Goal: Information Seeking & Learning: Learn about a topic

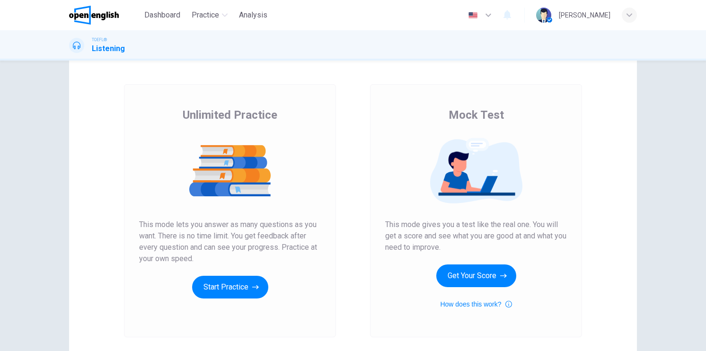
scroll to position [36, 0]
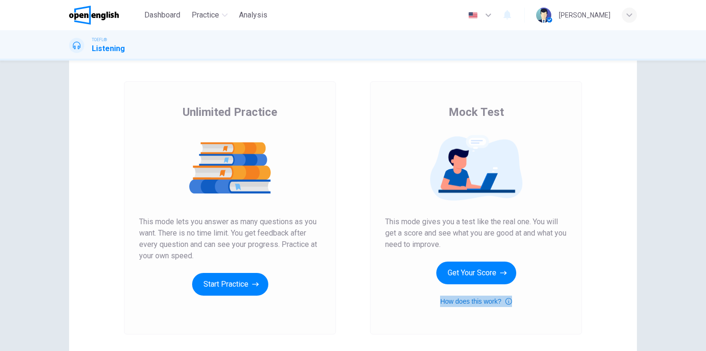
click at [462, 303] on button "How does this work?" at bounding box center [475, 301] width 71 height 11
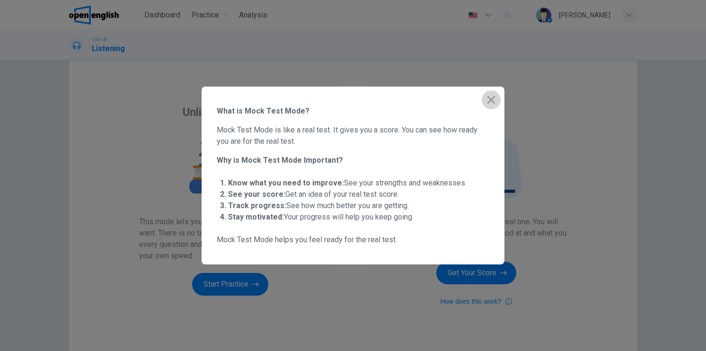
click at [494, 97] on icon "button" at bounding box center [492, 100] width 8 height 8
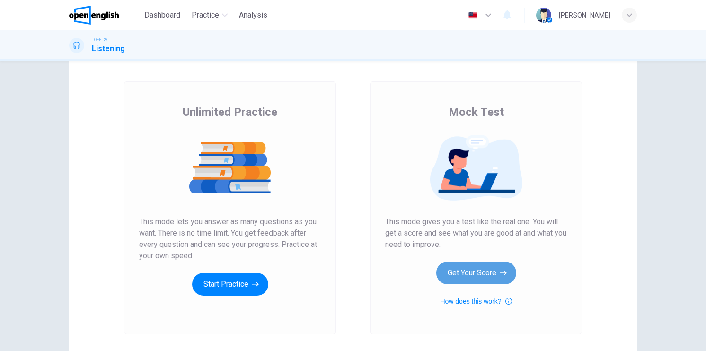
click at [478, 269] on button "Get Your Score" at bounding box center [476, 273] width 80 height 23
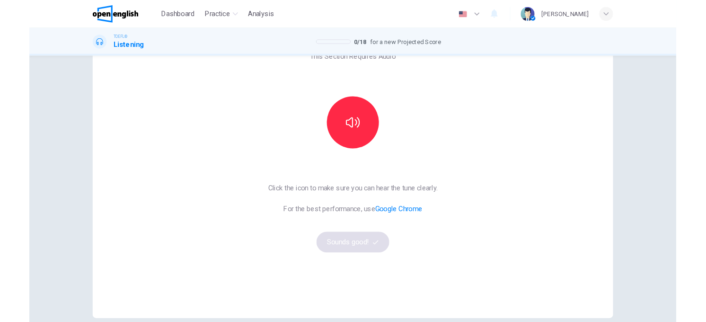
scroll to position [62, 0]
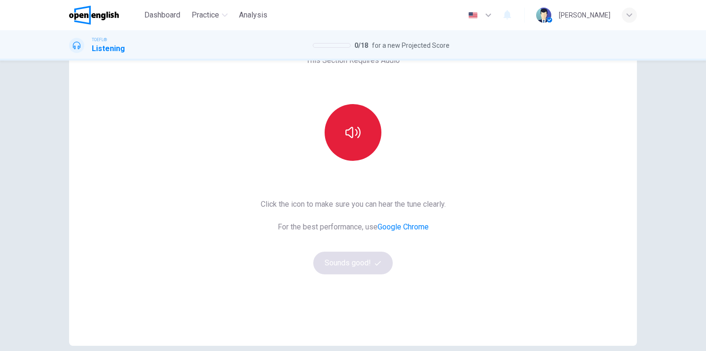
click at [359, 120] on button "button" at bounding box center [353, 132] width 57 height 57
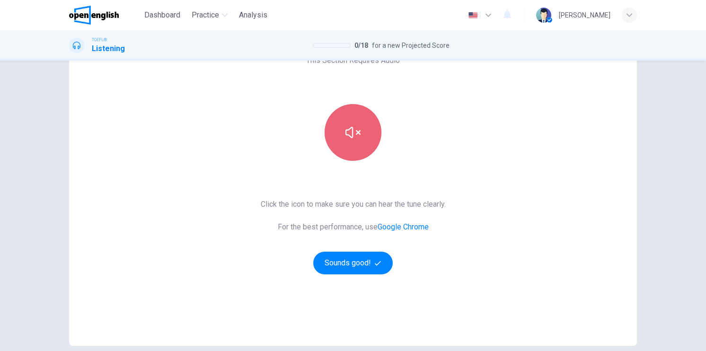
click at [359, 120] on button "button" at bounding box center [353, 132] width 57 height 57
click at [364, 149] on button "button" at bounding box center [353, 132] width 57 height 57
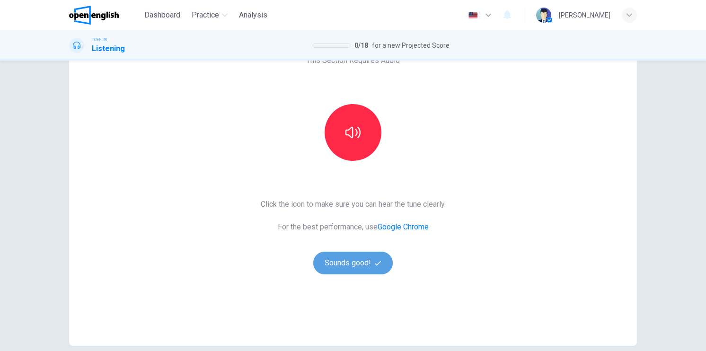
click at [358, 260] on button "Sounds good!" at bounding box center [353, 263] width 80 height 23
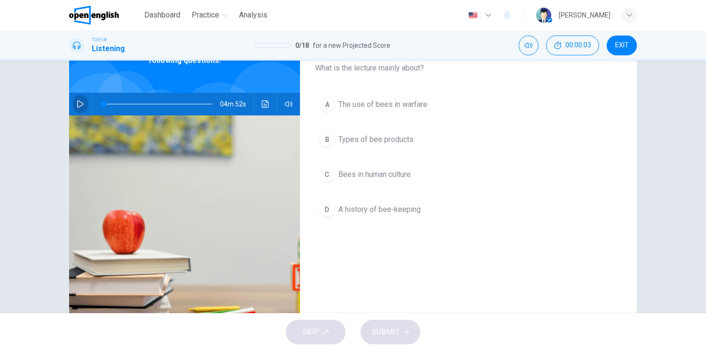
click at [77, 107] on icon "button" at bounding box center [81, 104] width 8 height 8
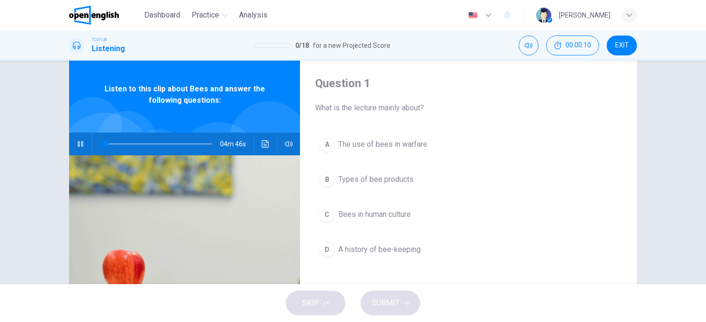
scroll to position [22, 0]
click at [262, 147] on icon "Click to see the audio transcription" at bounding box center [266, 145] width 8 height 8
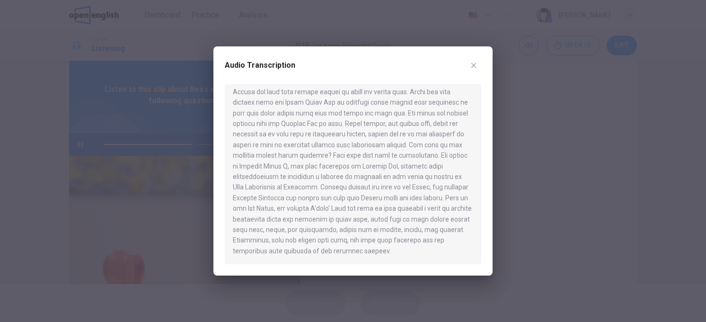
scroll to position [419, 0]
type input "*"
click at [472, 64] on icon "button" at bounding box center [473, 65] width 5 height 5
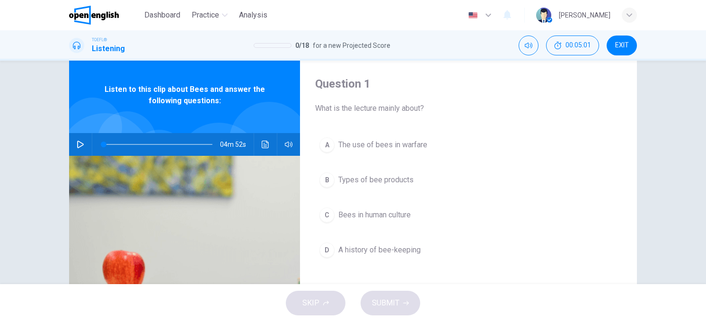
scroll to position [44, 0]
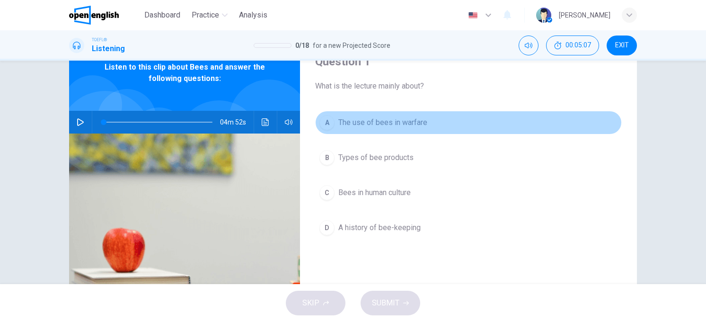
click at [327, 119] on div "A" at bounding box center [327, 122] width 15 height 15
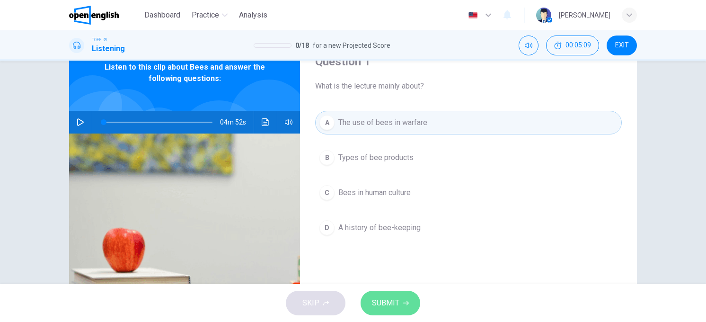
click at [388, 302] on span "SUBMIT" at bounding box center [385, 302] width 27 height 13
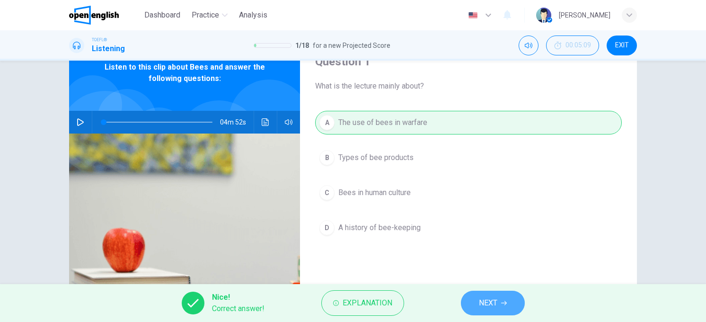
click at [504, 305] on icon "button" at bounding box center [504, 303] width 6 height 6
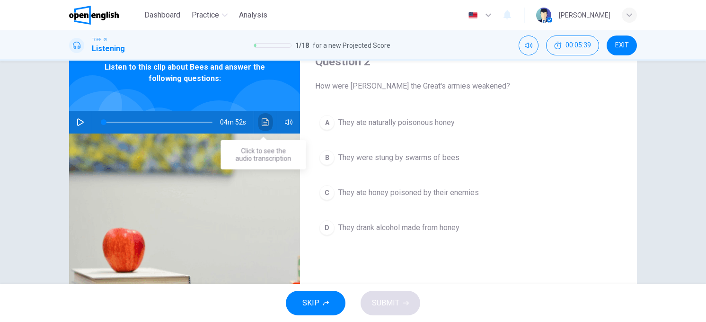
click at [261, 114] on button "Click to see the audio transcription" at bounding box center [265, 122] width 15 height 23
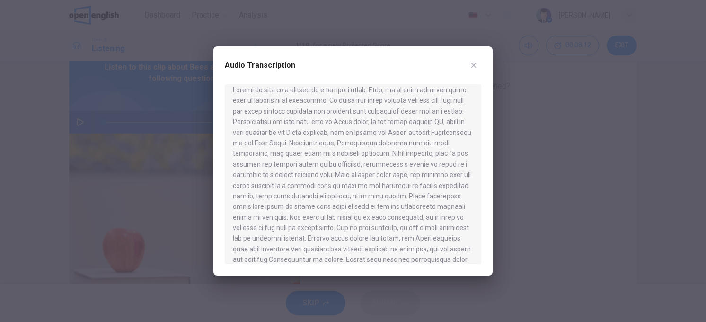
scroll to position [9, 0]
click at [601, 158] on div at bounding box center [353, 161] width 706 height 322
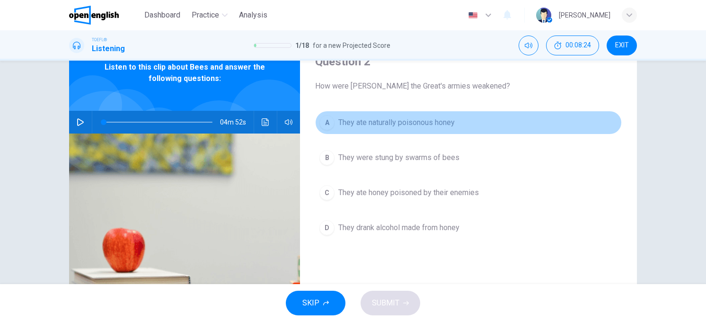
click at [324, 126] on div "A" at bounding box center [327, 122] width 15 height 15
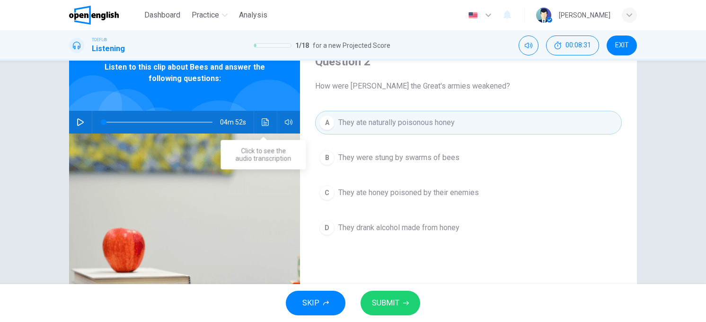
click at [259, 117] on button "Click to see the audio transcription" at bounding box center [265, 122] width 15 height 23
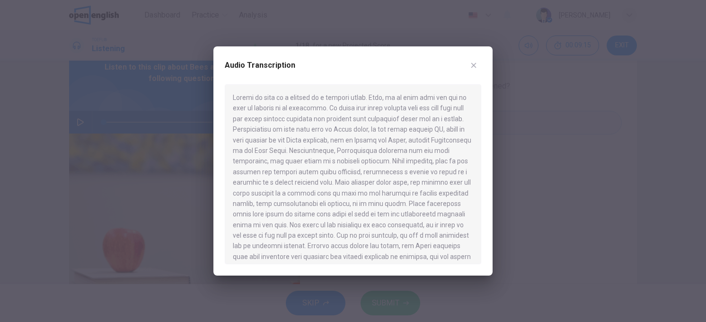
click at [622, 214] on div at bounding box center [353, 161] width 706 height 322
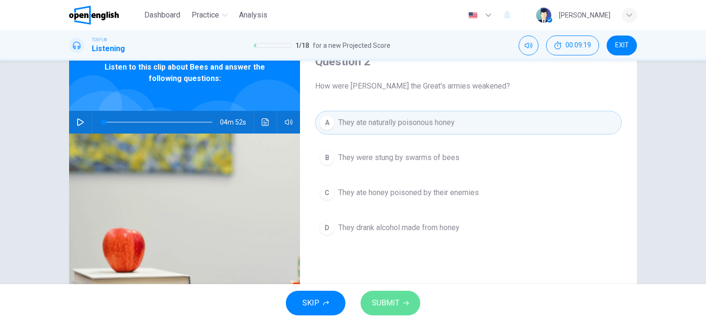
click at [386, 306] on span "SUBMIT" at bounding box center [385, 302] width 27 height 13
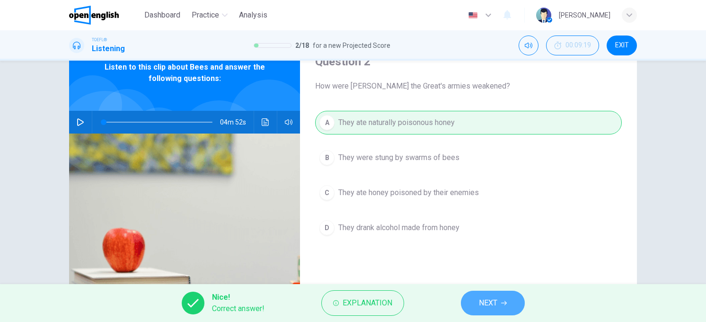
click at [502, 306] on button "NEXT" at bounding box center [493, 303] width 64 height 25
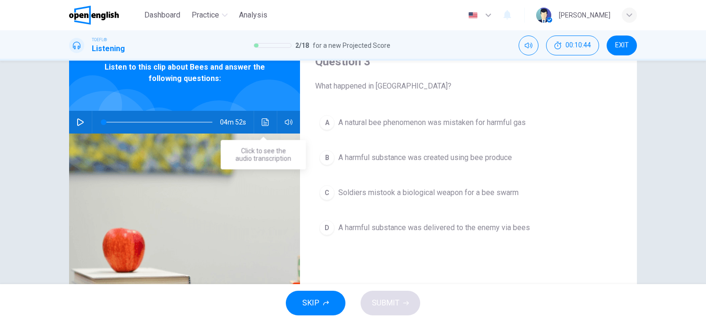
click at [260, 126] on button "Click to see the audio transcription" at bounding box center [265, 122] width 15 height 23
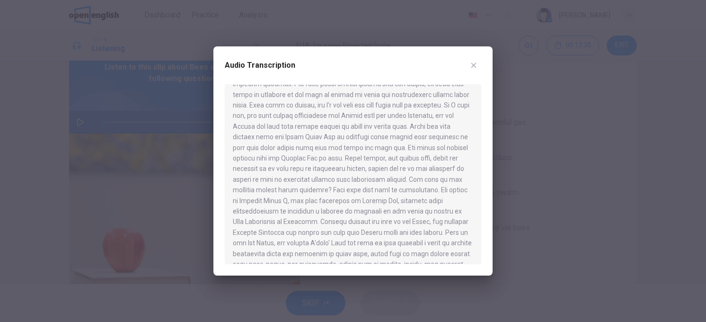
scroll to position [371, 0]
click at [706, 219] on div at bounding box center [353, 161] width 706 height 322
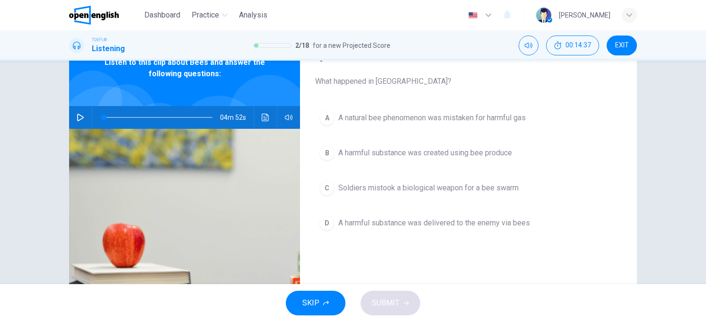
scroll to position [50, 0]
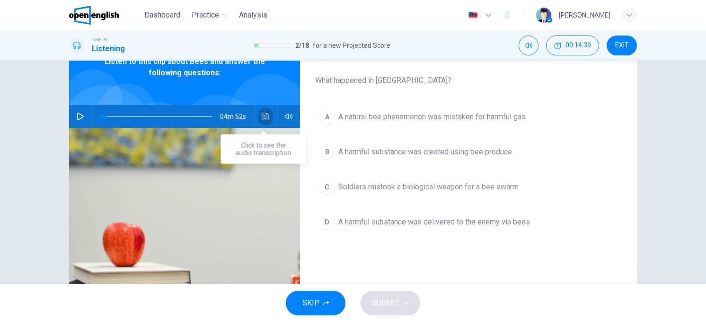
click at [262, 119] on icon "Click to see the audio transcription" at bounding box center [265, 117] width 7 height 8
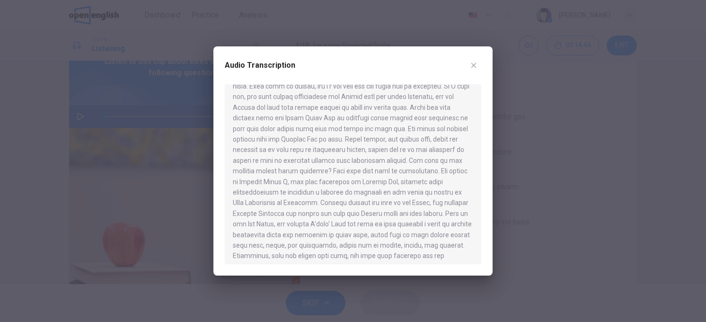
scroll to position [393, 0]
click at [695, 185] on div at bounding box center [353, 161] width 706 height 322
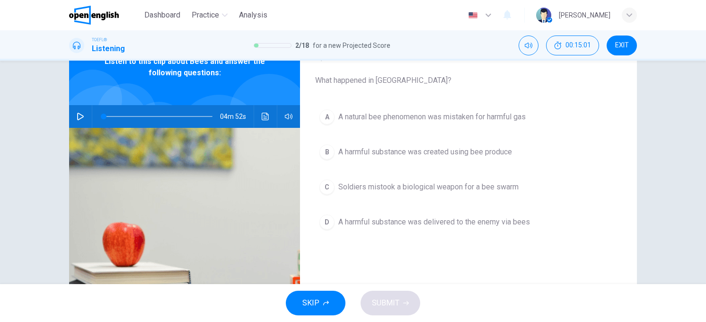
click at [501, 193] on button "C Soldiers mistook a biological weapon for a bee swarm" at bounding box center [468, 187] width 307 height 24
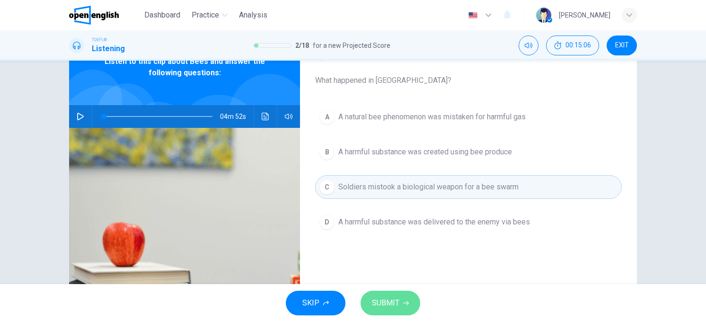
click at [380, 299] on span "SUBMIT" at bounding box center [385, 302] width 27 height 13
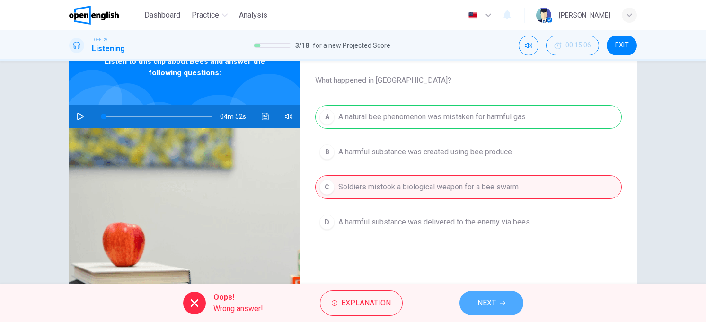
click at [475, 304] on button "NEXT" at bounding box center [492, 303] width 64 height 25
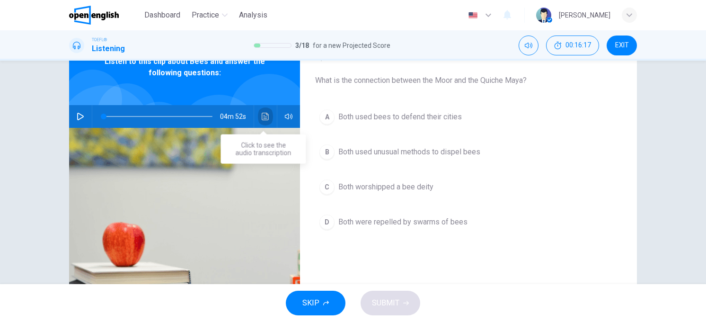
click at [258, 115] on button "Click to see the audio transcription" at bounding box center [265, 116] width 15 height 23
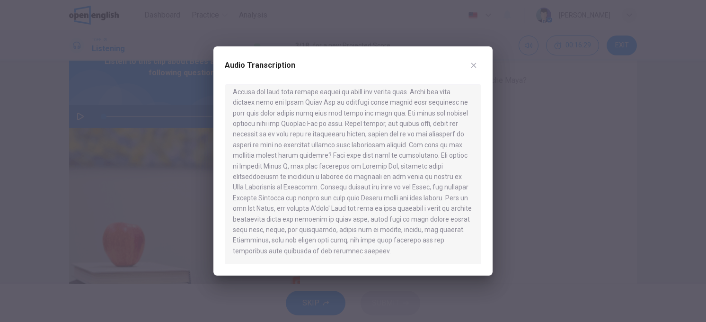
scroll to position [418, 0]
click at [572, 216] on div at bounding box center [353, 161] width 706 height 322
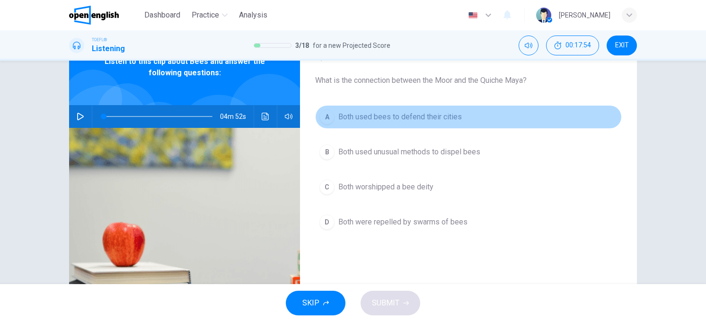
click at [331, 116] on div "A" at bounding box center [327, 116] width 15 height 15
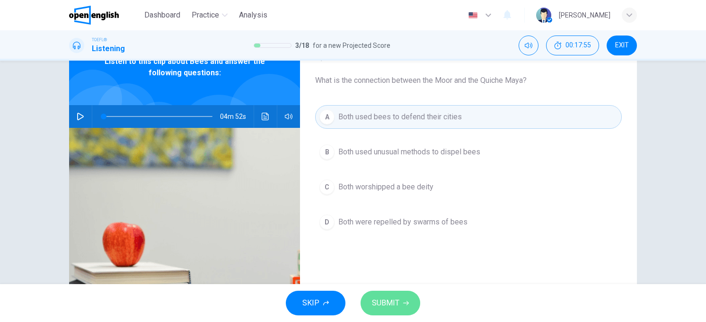
click at [396, 310] on button "SUBMIT" at bounding box center [391, 303] width 60 height 25
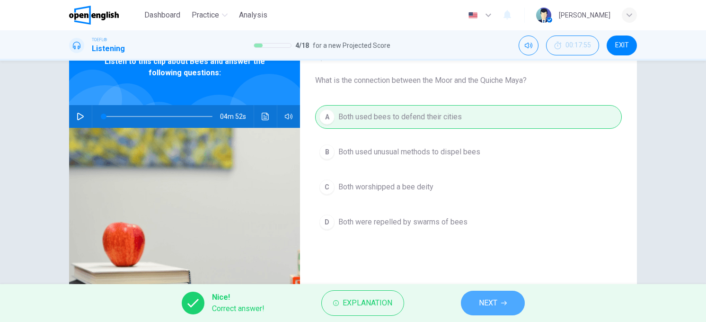
click at [505, 303] on icon "button" at bounding box center [504, 303] width 6 height 6
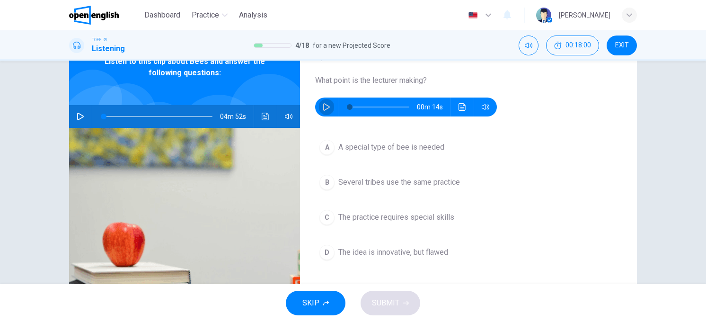
click at [330, 108] on button "button" at bounding box center [326, 107] width 15 height 19
type input "*"
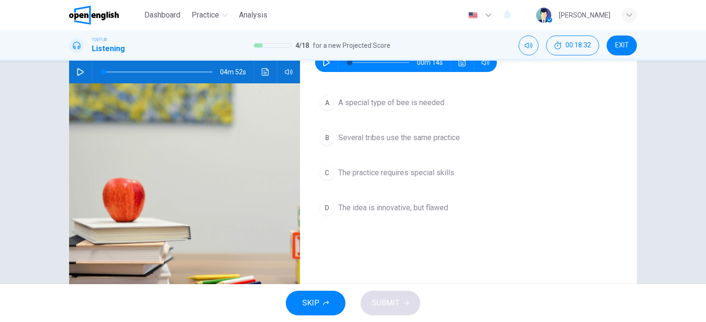
scroll to position [98, 0]
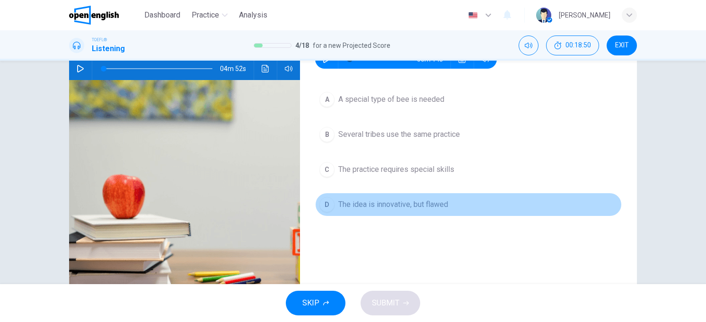
click at [434, 206] on span "The idea is innovative, but flawed" at bounding box center [393, 204] width 110 height 11
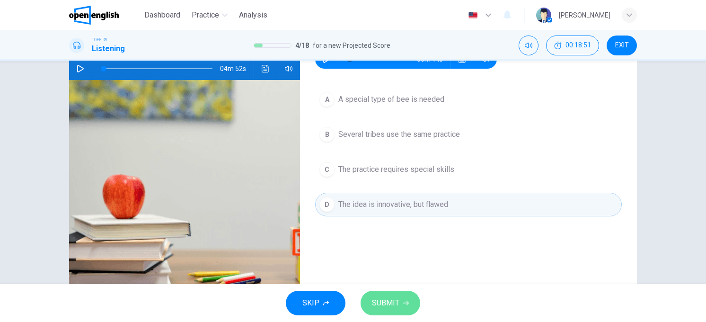
drag, startPoint x: 401, startPoint y: 312, endPoint x: 409, endPoint y: 308, distance: 8.5
click at [409, 308] on button "SUBMIT" at bounding box center [391, 303] width 60 height 25
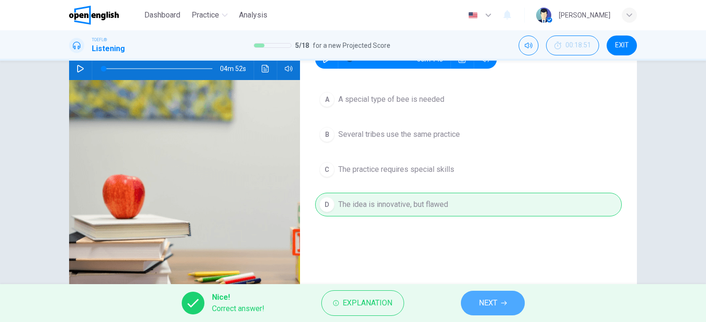
click at [490, 301] on span "NEXT" at bounding box center [488, 302] width 18 height 13
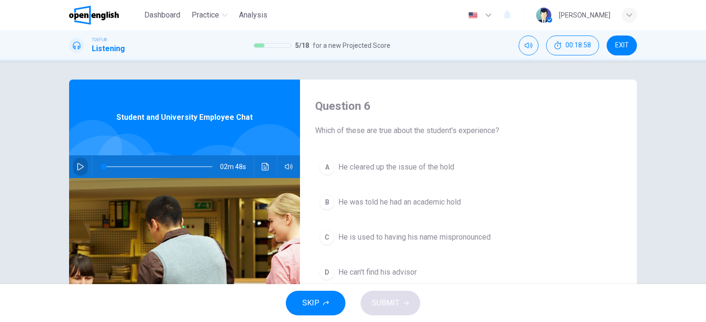
click at [77, 165] on icon "button" at bounding box center [81, 167] width 8 height 8
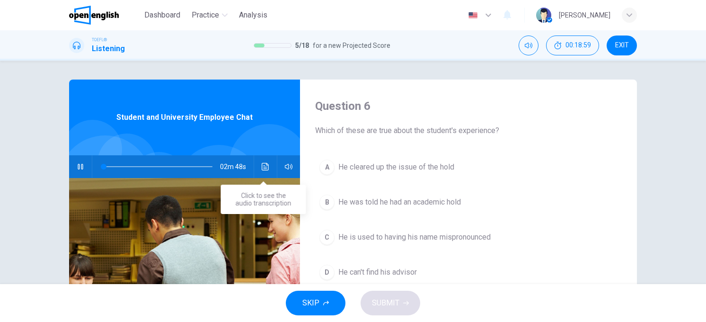
click at [263, 166] on icon "Click to see the audio transcription" at bounding box center [266, 167] width 8 height 8
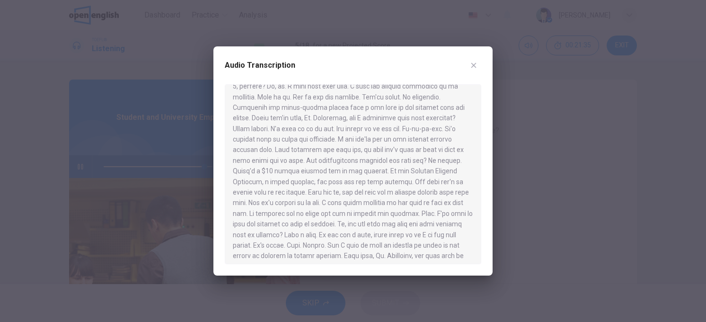
scroll to position [112, 0]
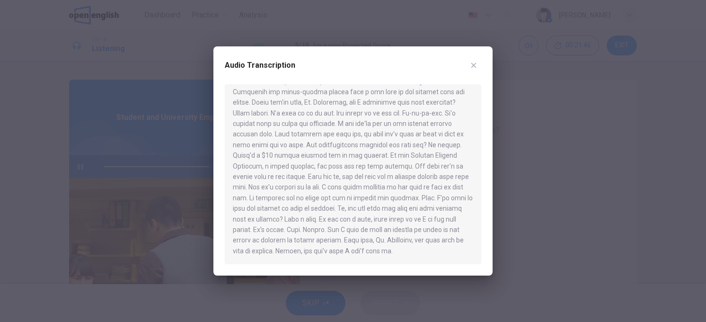
type input "*"
click at [680, 203] on div at bounding box center [353, 161] width 706 height 322
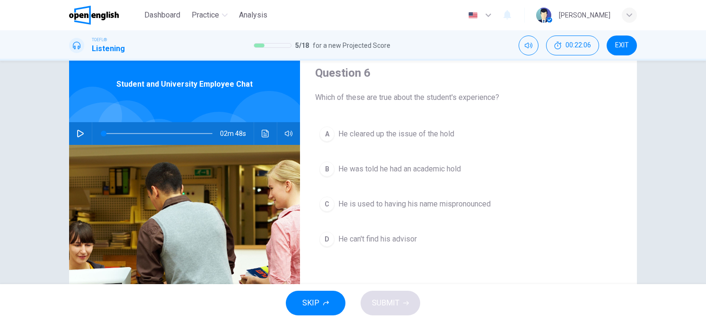
scroll to position [34, 0]
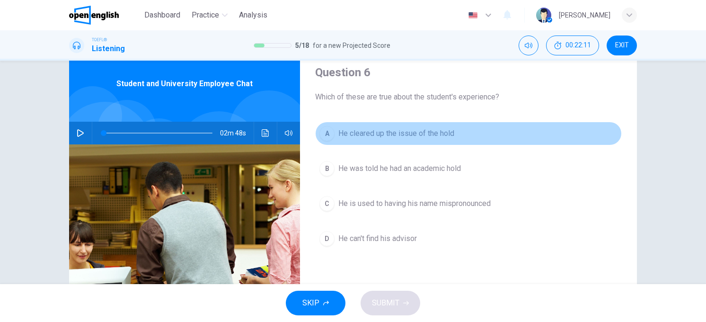
click at [320, 135] on div "A" at bounding box center [327, 133] width 15 height 15
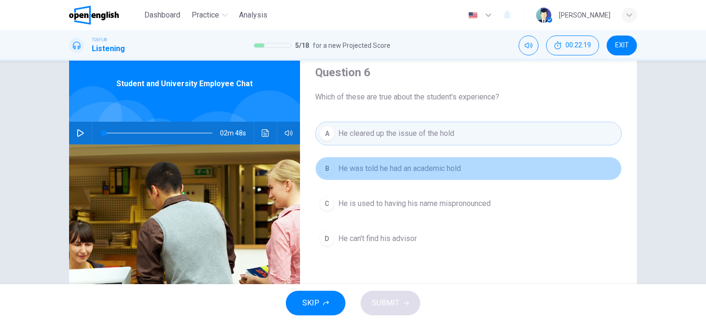
click at [387, 160] on button "B He was told he had an academic hold" at bounding box center [468, 169] width 307 height 24
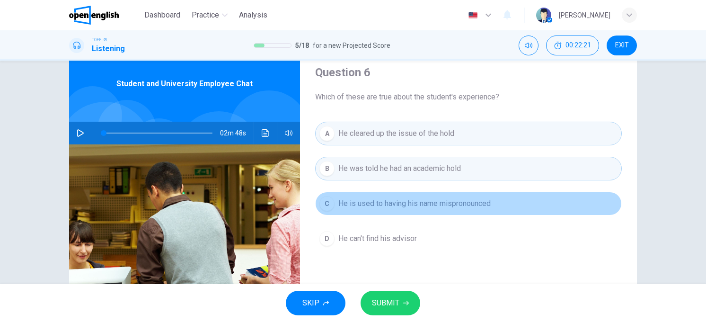
click at [418, 205] on span "He is used to having his name mispronounced" at bounding box center [414, 203] width 152 height 11
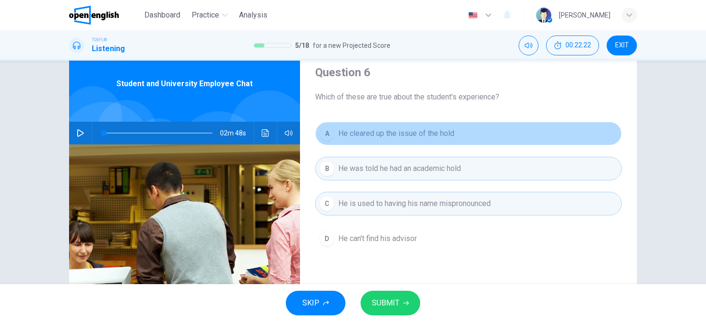
click at [422, 139] on button "A He cleared up the issue of the hold" at bounding box center [468, 134] width 307 height 24
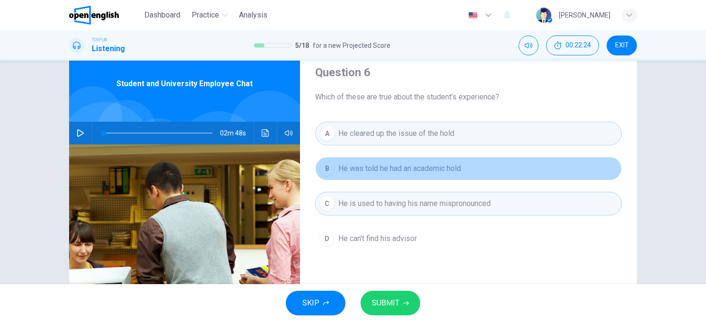
click at [411, 163] on span "He was told he had an academic hold" at bounding box center [399, 168] width 123 height 11
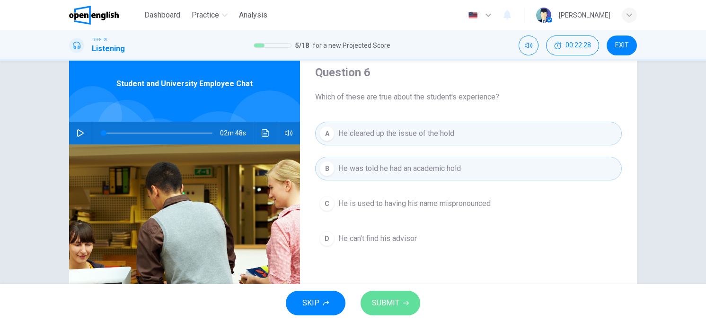
click at [405, 297] on button "SUBMIT" at bounding box center [391, 303] width 60 height 25
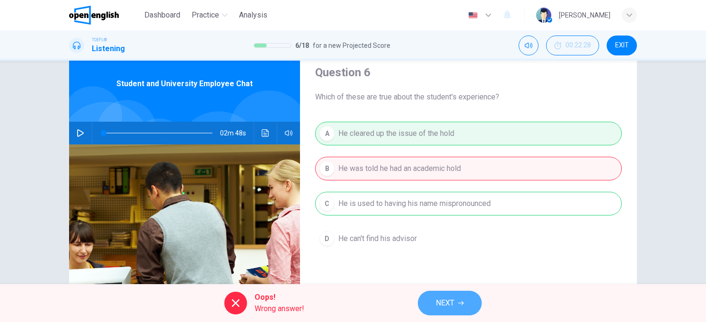
click at [449, 295] on button "NEXT" at bounding box center [450, 303] width 64 height 25
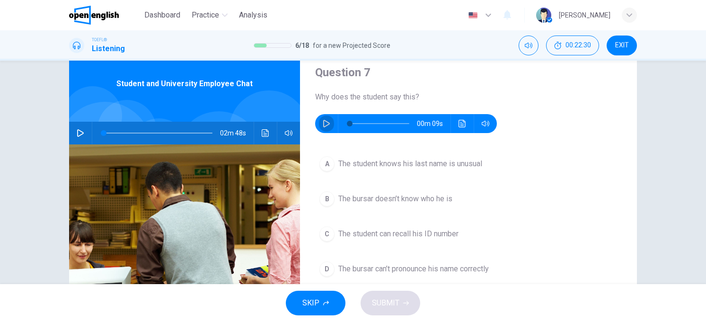
click at [325, 125] on icon "button" at bounding box center [327, 124] width 8 height 8
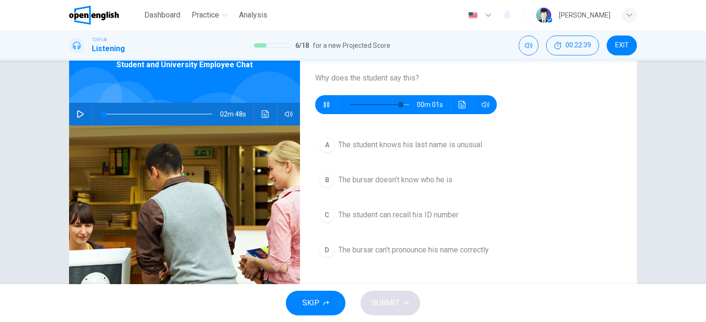
scroll to position [57, 0]
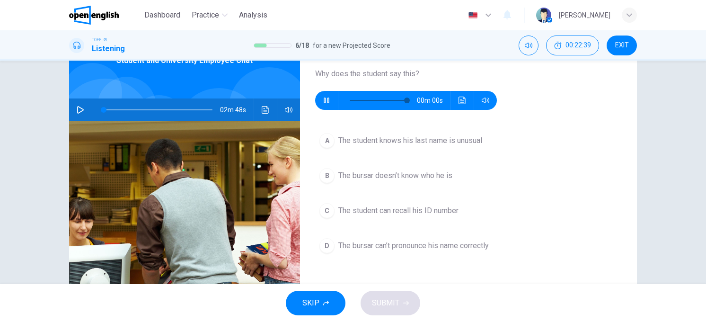
type input "*"
click at [322, 138] on div "A" at bounding box center [327, 140] width 15 height 15
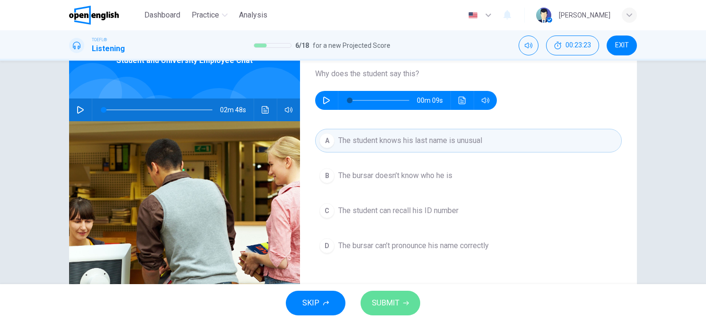
click at [392, 294] on button "SUBMIT" at bounding box center [391, 303] width 60 height 25
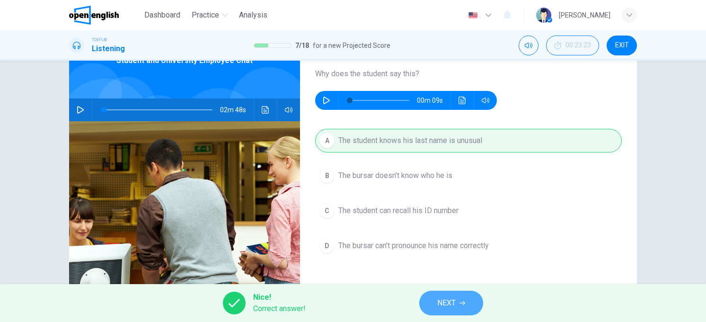
click at [450, 300] on span "NEXT" at bounding box center [446, 302] width 18 height 13
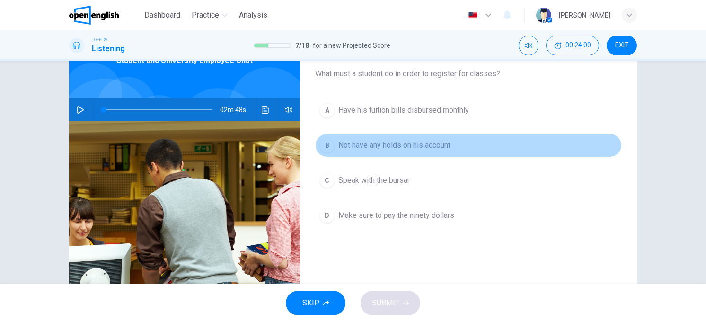
click at [326, 142] on div "B" at bounding box center [327, 145] width 15 height 15
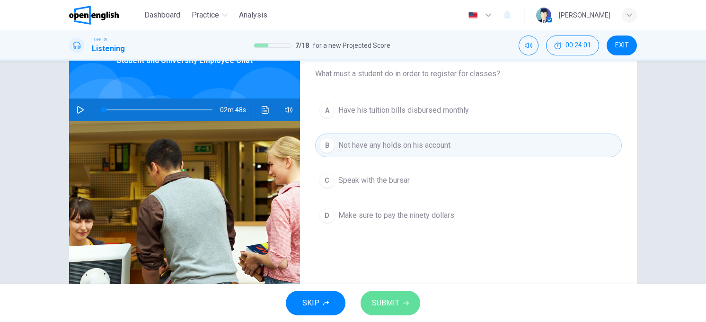
click at [398, 297] on span "SUBMIT" at bounding box center [385, 302] width 27 height 13
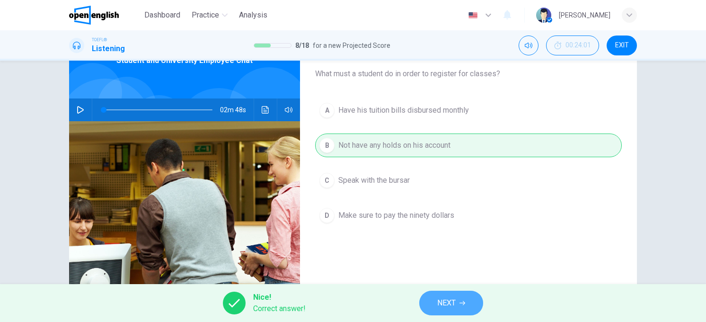
click at [449, 312] on button "NEXT" at bounding box center [451, 303] width 64 height 25
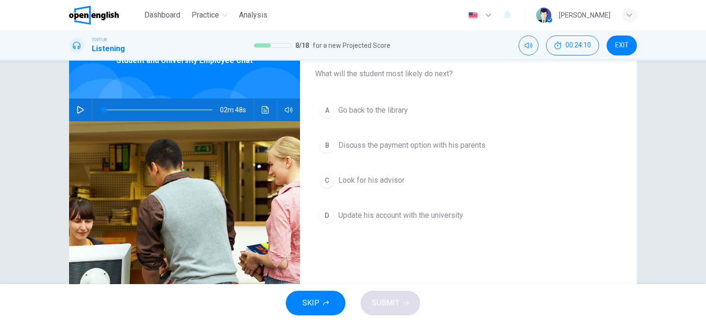
click at [384, 177] on span "Look for his advisor" at bounding box center [371, 180] width 66 height 11
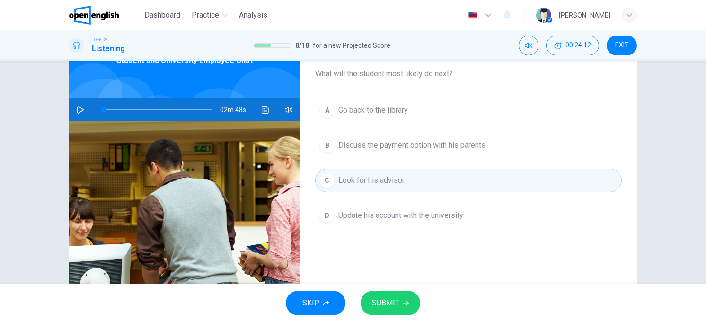
click at [399, 295] on button "SUBMIT" at bounding box center [391, 303] width 60 height 25
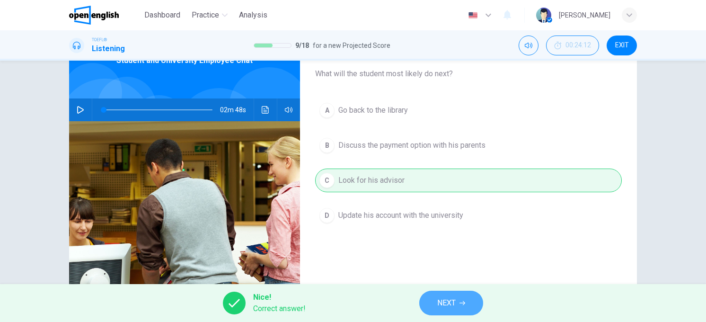
click at [458, 301] on button "NEXT" at bounding box center [451, 303] width 64 height 25
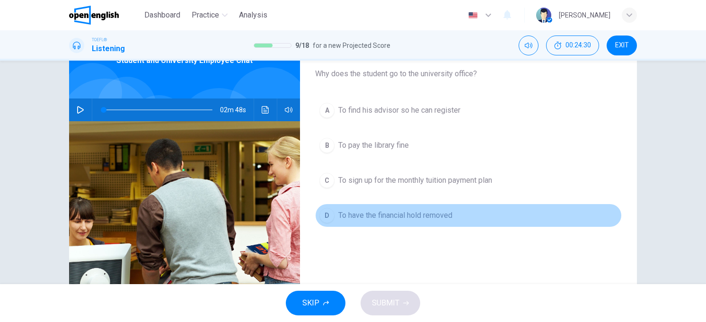
click at [325, 213] on div "D" at bounding box center [327, 215] width 15 height 15
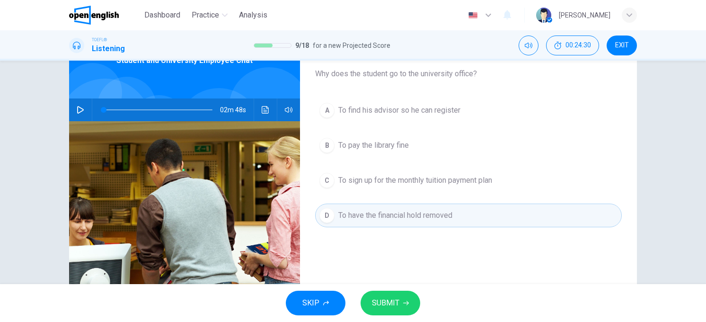
click at [387, 304] on span "SUBMIT" at bounding box center [385, 302] width 27 height 13
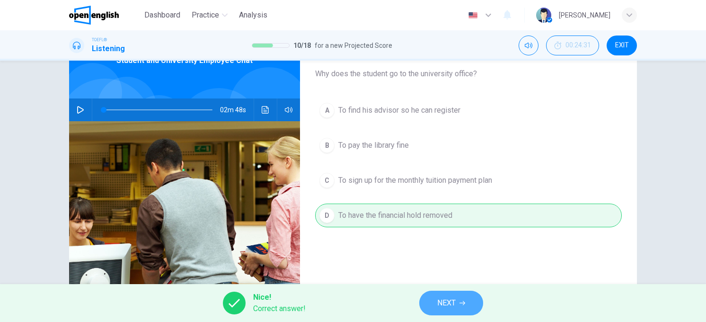
click at [454, 296] on span "NEXT" at bounding box center [446, 302] width 18 height 13
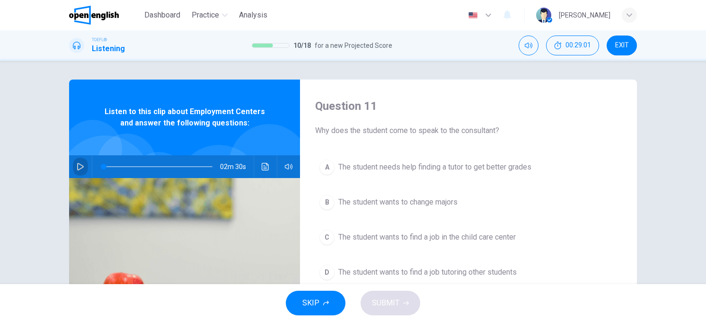
click at [80, 166] on icon "button" at bounding box center [81, 167] width 8 height 8
click at [263, 167] on icon "Click to see the audio transcription" at bounding box center [265, 167] width 7 height 8
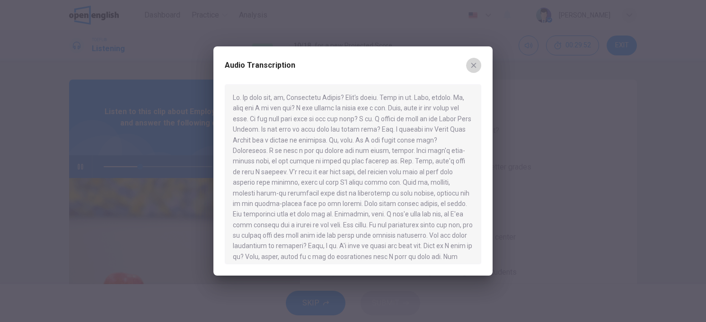
click at [471, 64] on icon "button" at bounding box center [474, 66] width 8 height 8
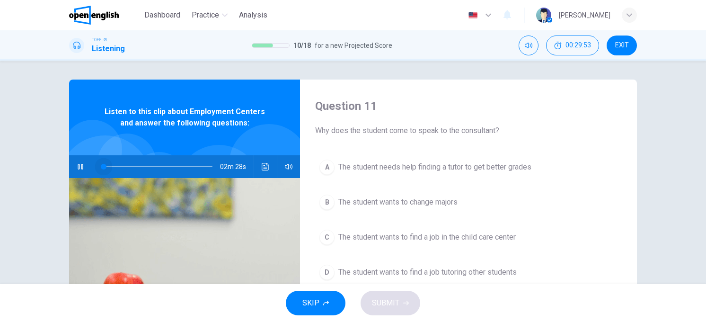
drag, startPoint x: 139, startPoint y: 165, endPoint x: 93, endPoint y: 161, distance: 46.1
click at [101, 164] on span at bounding box center [104, 167] width 6 height 6
click at [264, 164] on icon "Click to see the audio transcription" at bounding box center [266, 167] width 8 height 8
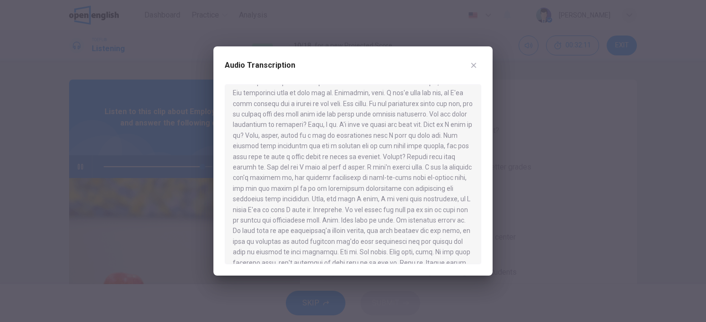
scroll to position [133, 0]
click at [649, 153] on div at bounding box center [353, 161] width 706 height 322
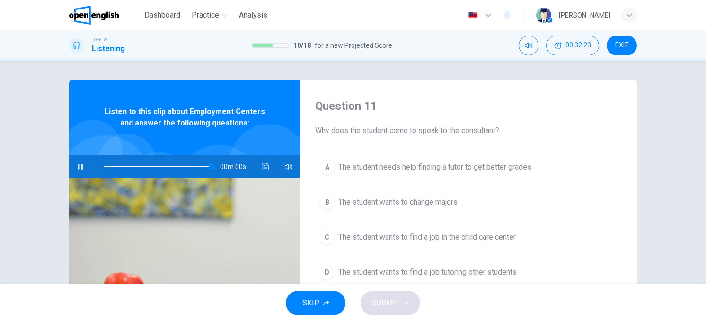
type input "*"
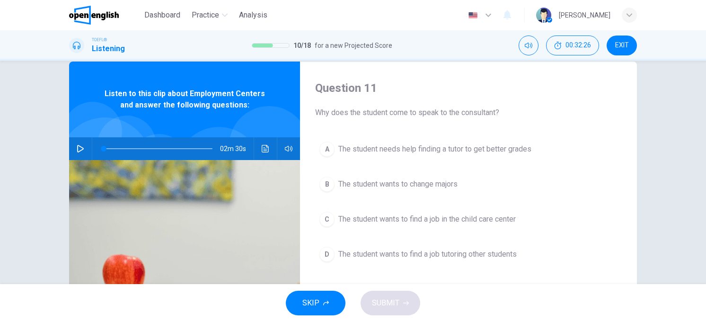
scroll to position [34, 0]
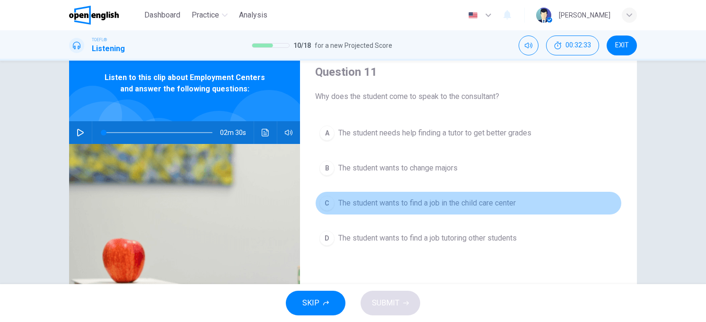
click at [322, 200] on div "C" at bounding box center [327, 203] width 15 height 15
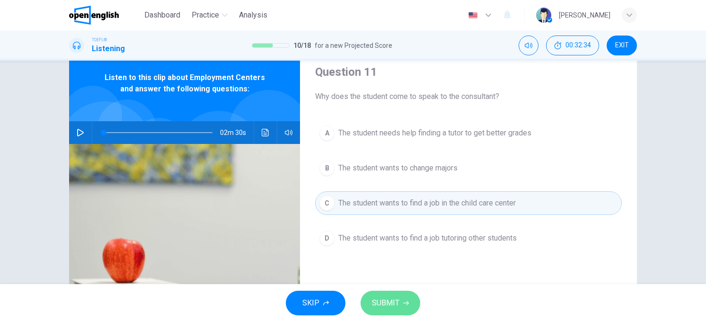
click at [381, 299] on span "SUBMIT" at bounding box center [385, 302] width 27 height 13
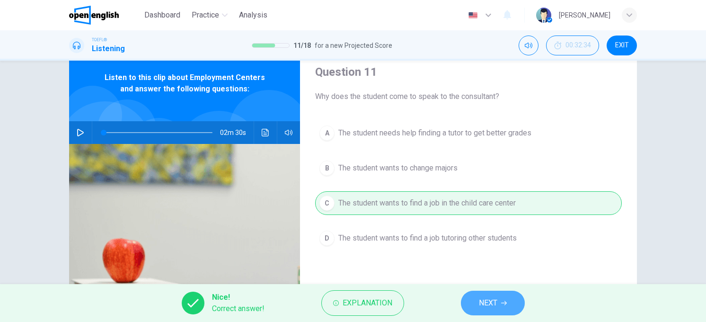
click at [480, 294] on button "NEXT" at bounding box center [493, 303] width 64 height 25
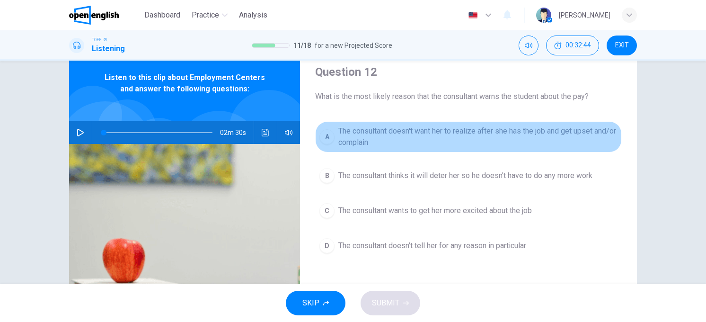
click at [324, 131] on div "A" at bounding box center [327, 136] width 15 height 15
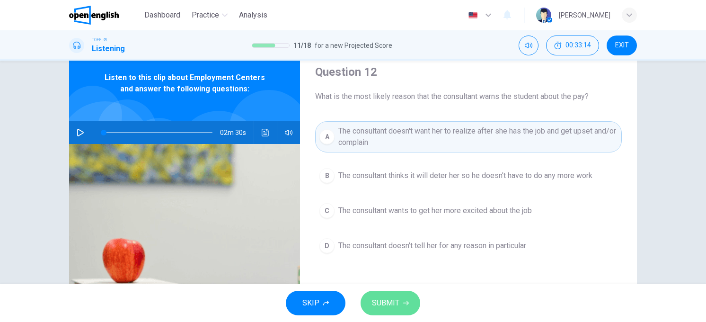
click at [407, 303] on icon "button" at bounding box center [406, 303] width 6 height 6
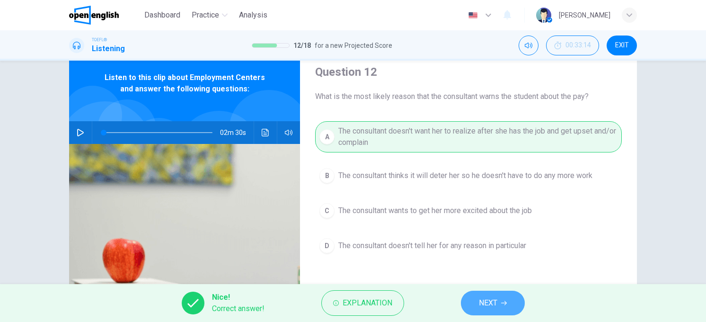
click at [497, 303] on span "NEXT" at bounding box center [488, 302] width 18 height 13
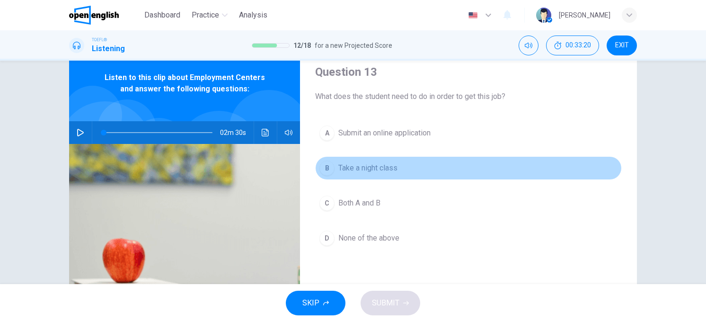
click at [418, 166] on button "B Take a night class" at bounding box center [468, 168] width 307 height 24
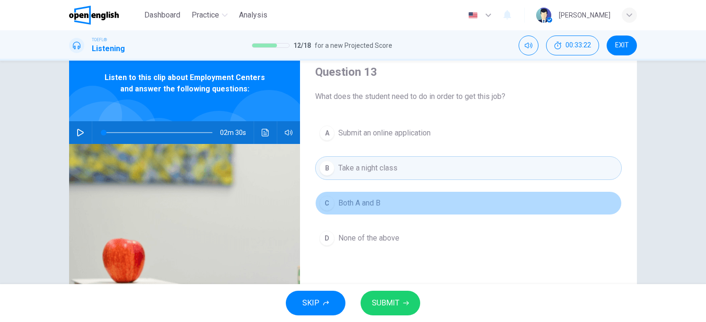
click at [400, 210] on button "C Both A and B" at bounding box center [468, 203] width 307 height 24
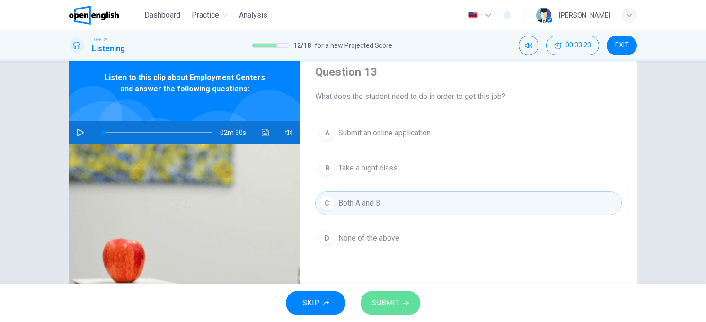
click at [391, 292] on button "SUBMIT" at bounding box center [391, 303] width 60 height 25
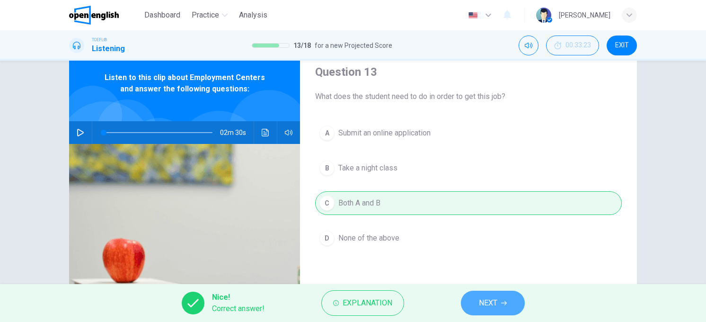
click at [480, 301] on span "NEXT" at bounding box center [488, 302] width 18 height 13
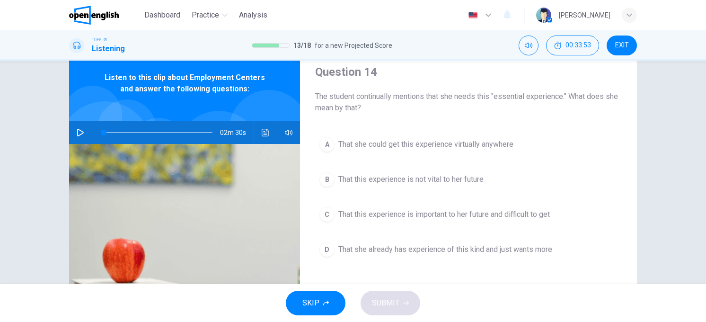
click at [323, 216] on div "C" at bounding box center [327, 214] width 15 height 15
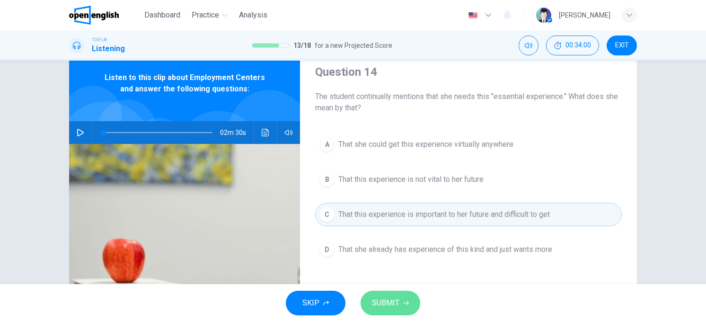
click at [393, 302] on span "SUBMIT" at bounding box center [385, 302] width 27 height 13
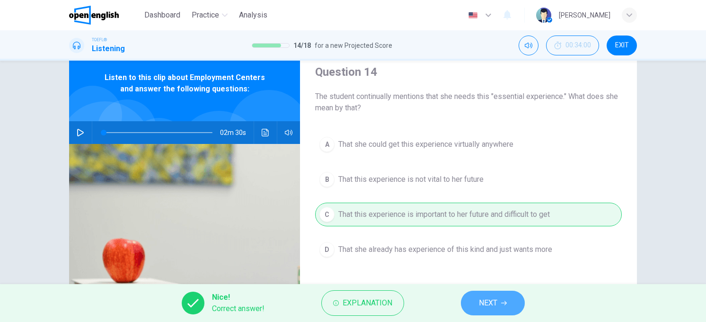
click at [484, 309] on span "NEXT" at bounding box center [488, 302] width 18 height 13
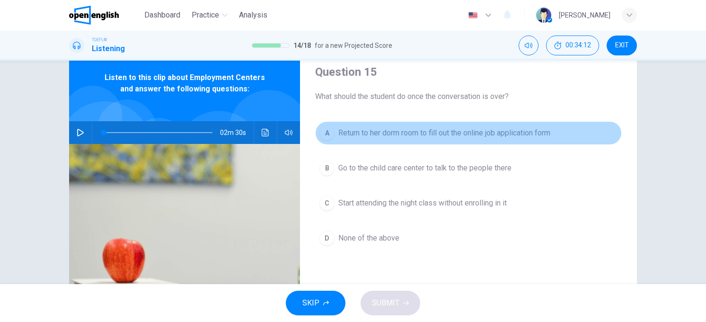
click at [351, 140] on button "A Return to her dorm room to fill out the online job application form" at bounding box center [468, 133] width 307 height 24
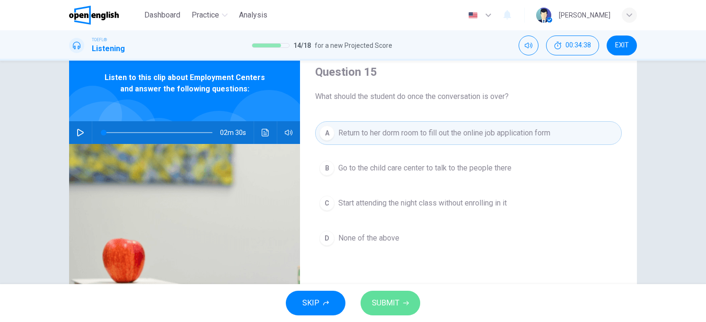
click at [405, 305] on icon "button" at bounding box center [406, 303] width 6 height 6
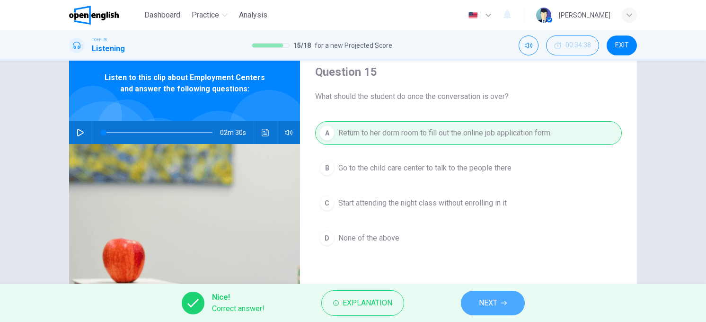
click at [484, 299] on span "NEXT" at bounding box center [488, 302] width 18 height 13
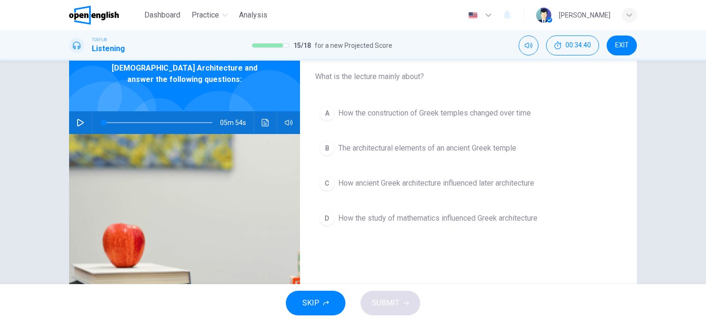
scroll to position [0, 0]
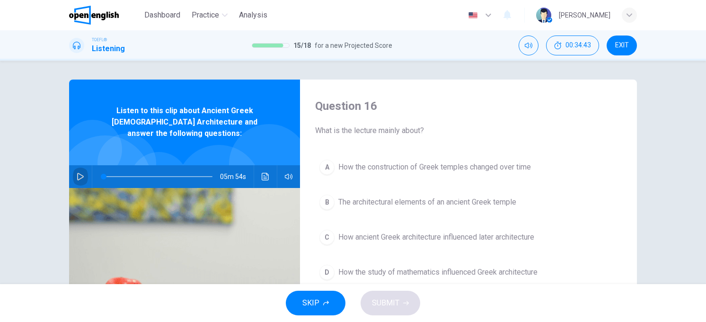
click at [83, 165] on button "button" at bounding box center [80, 176] width 15 height 23
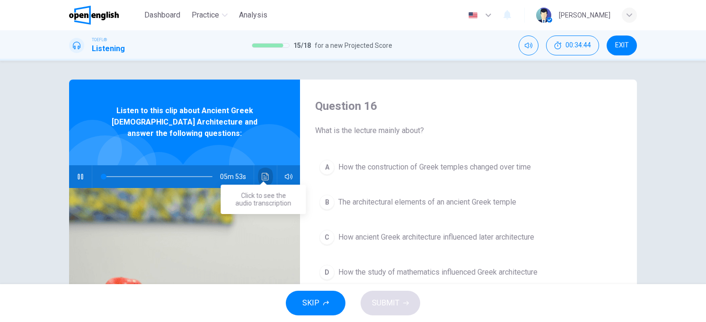
click at [265, 173] on icon "Click to see the audio transcription" at bounding box center [266, 177] width 8 height 8
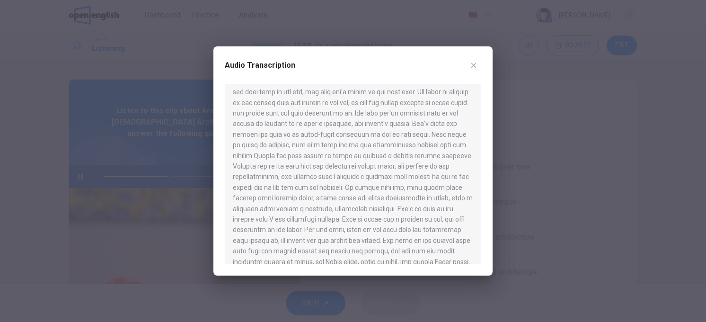
scroll to position [345, 0]
click at [476, 60] on button "button" at bounding box center [473, 65] width 15 height 15
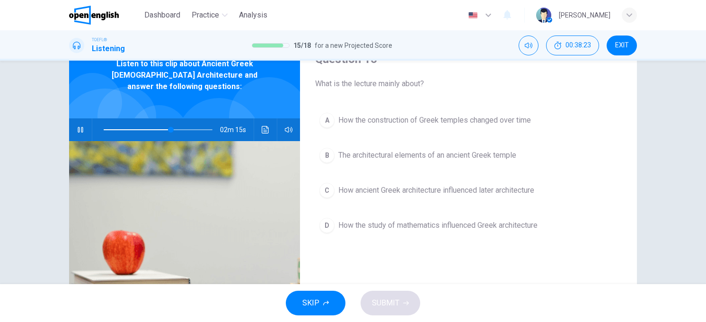
scroll to position [47, 0]
click at [78, 125] on icon "button" at bounding box center [81, 129] width 8 height 8
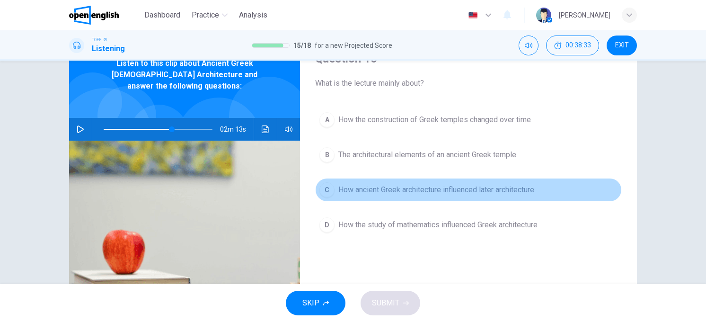
click at [325, 190] on div "C" at bounding box center [327, 189] width 15 height 15
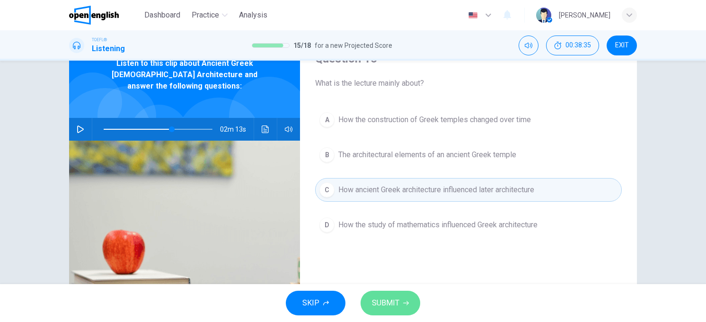
click at [391, 298] on span "SUBMIT" at bounding box center [385, 302] width 27 height 13
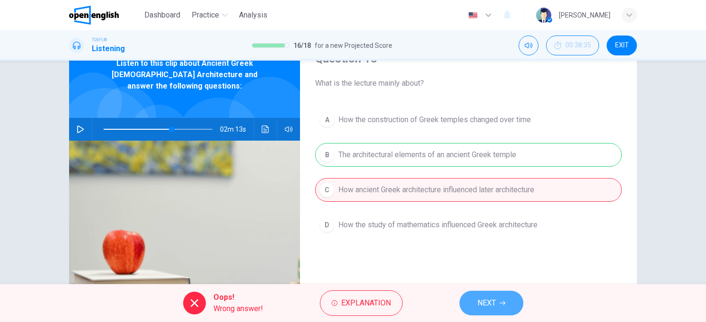
click at [494, 293] on button "NEXT" at bounding box center [492, 303] width 64 height 25
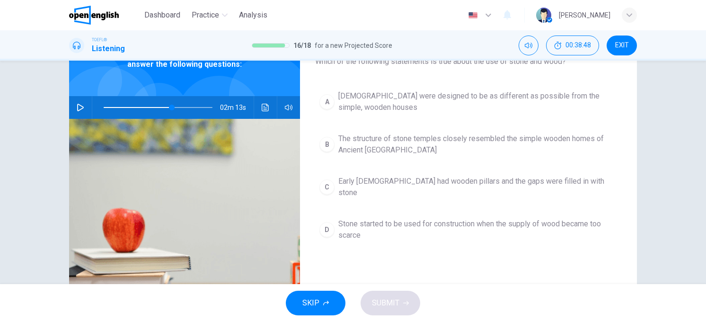
scroll to position [71, 0]
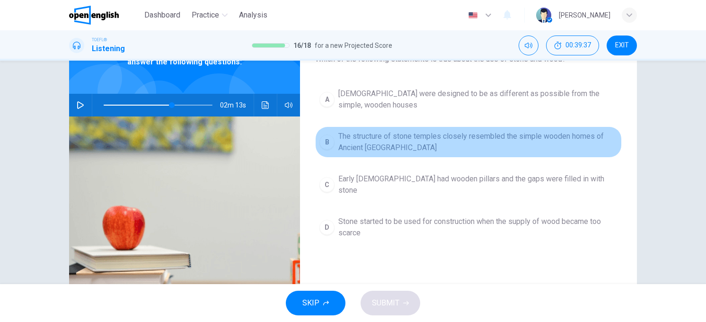
click at [320, 141] on div "B" at bounding box center [327, 141] width 15 height 15
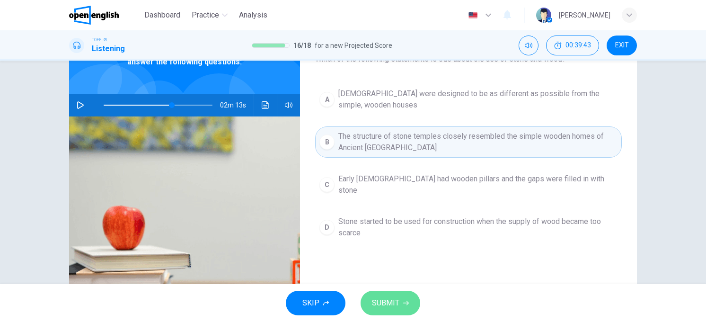
click at [409, 297] on button "SUBMIT" at bounding box center [391, 303] width 60 height 25
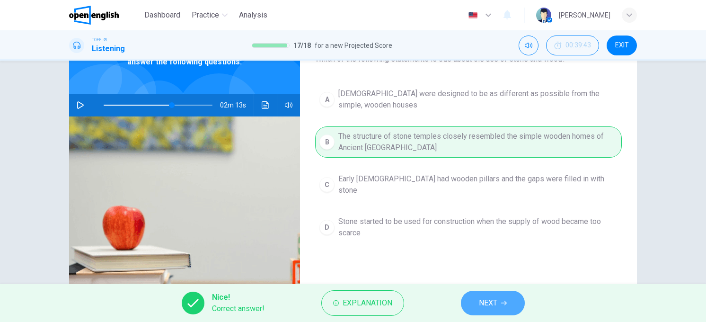
click at [495, 311] on button "NEXT" at bounding box center [493, 303] width 64 height 25
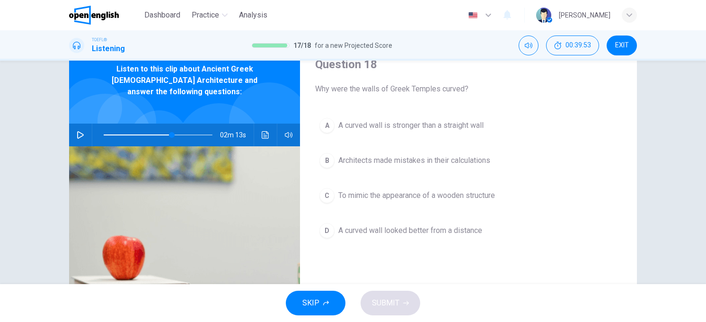
scroll to position [42, 0]
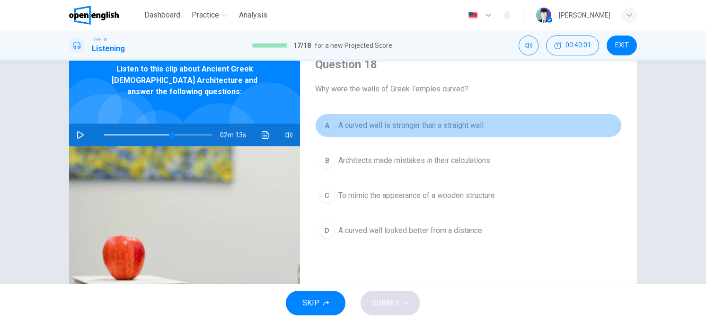
click at [326, 125] on div "A" at bounding box center [327, 125] width 15 height 15
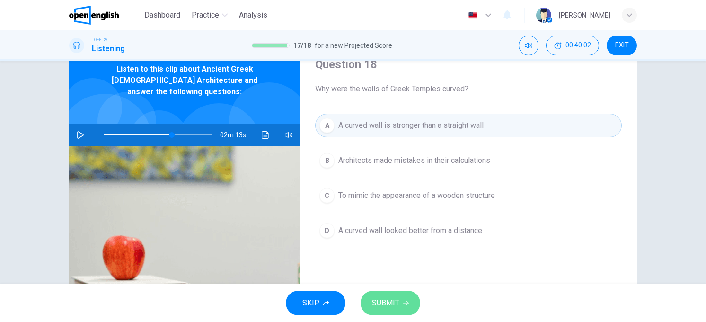
click at [390, 303] on span "SUBMIT" at bounding box center [385, 302] width 27 height 13
type input "**"
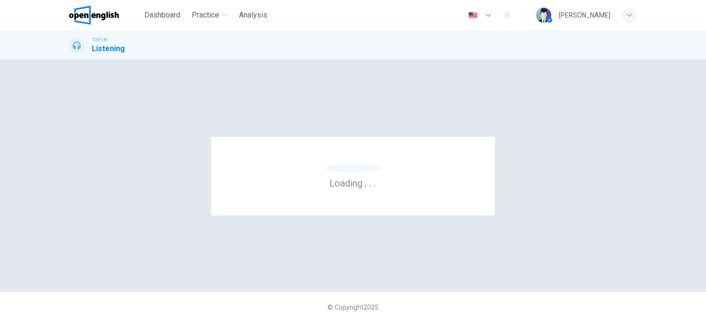
scroll to position [0, 0]
